Goal: Navigation & Orientation: Find specific page/section

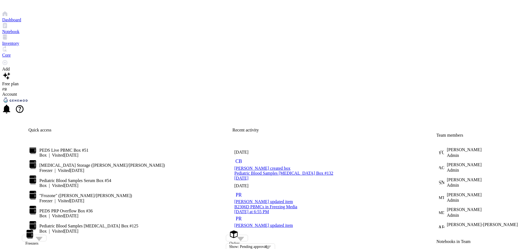
click at [14, 46] on div "Inventory" at bounding box center [262, 40] width 521 height 12
click at [9, 41] on div at bounding box center [262, 37] width 521 height 7
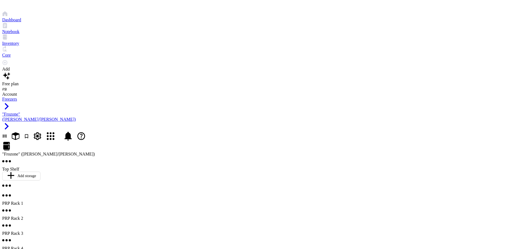
scroll to position [27, 0]
